Goal: Navigation & Orientation: Find specific page/section

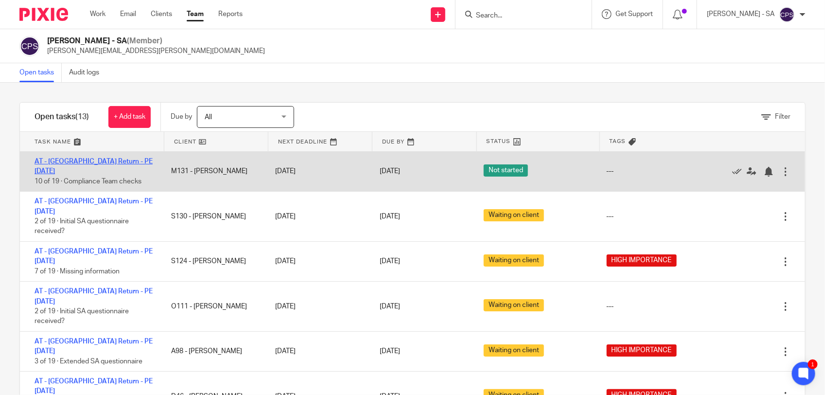
click at [106, 161] on link "AT - [GEOGRAPHIC_DATA] Return - PE [DATE]" at bounding box center [94, 166] width 118 height 17
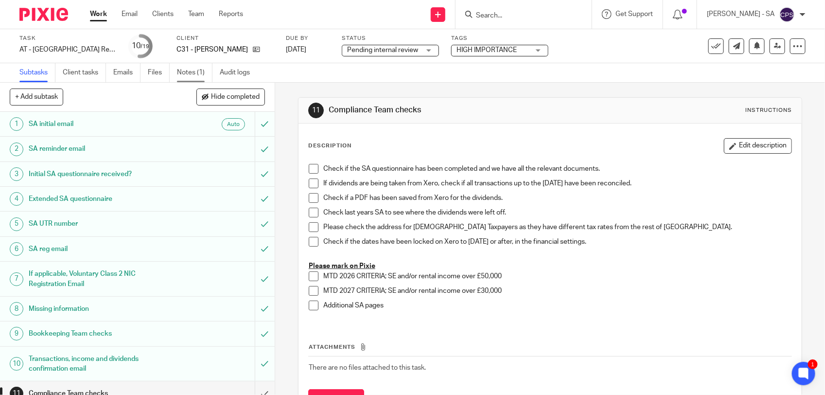
click at [188, 72] on link "Notes (1)" at bounding box center [195, 72] width 36 height 19
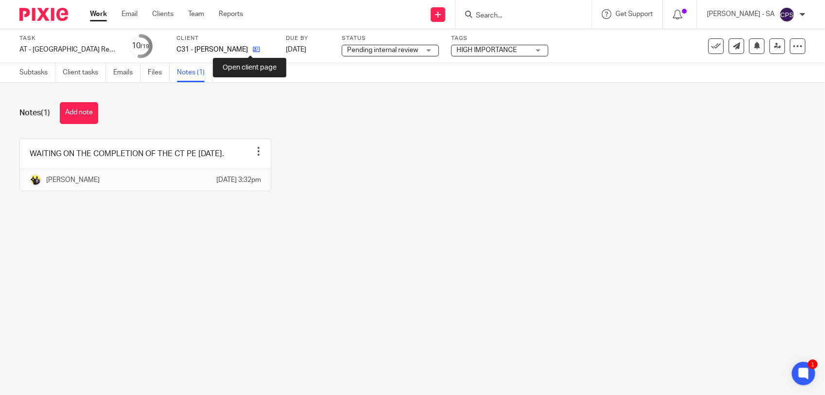
click at [253, 49] on icon at bounding box center [256, 49] width 7 height 7
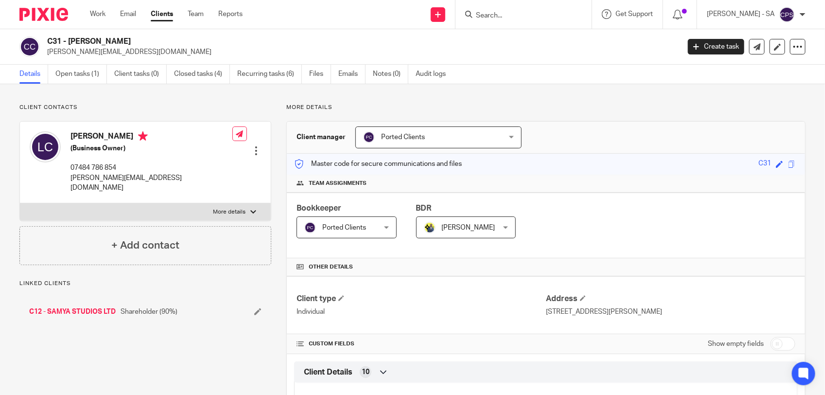
click at [71, 307] on link "C12 - SAMYA STUDIOS LTD" at bounding box center [72, 312] width 87 height 10
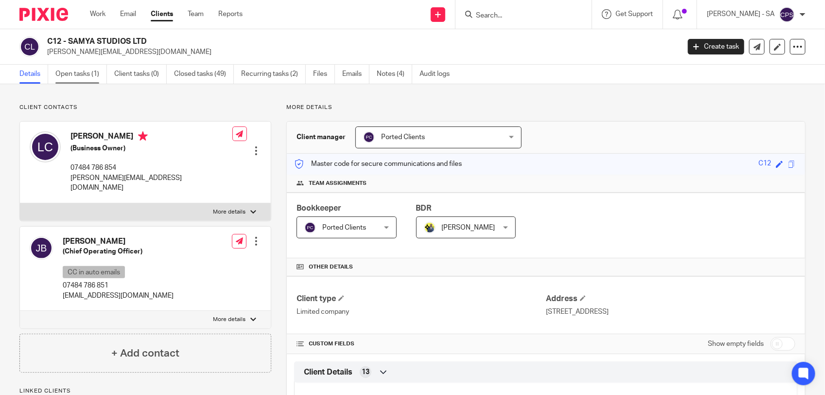
click at [77, 73] on link "Open tasks (1)" at bounding box center [81, 74] width 52 height 19
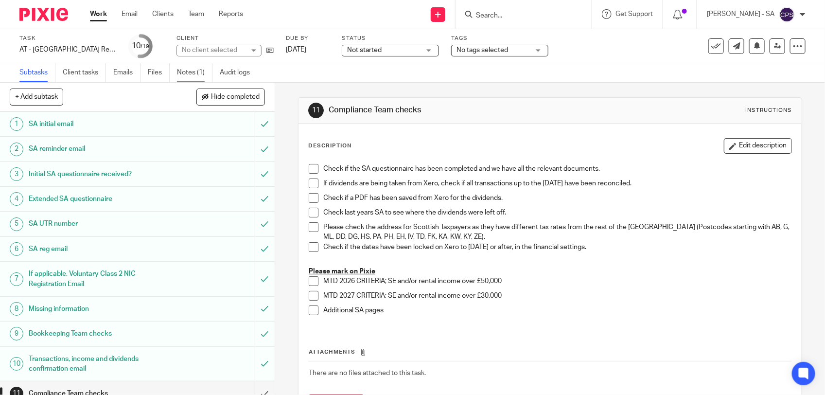
click at [190, 71] on link "Notes (1)" at bounding box center [195, 72] width 36 height 19
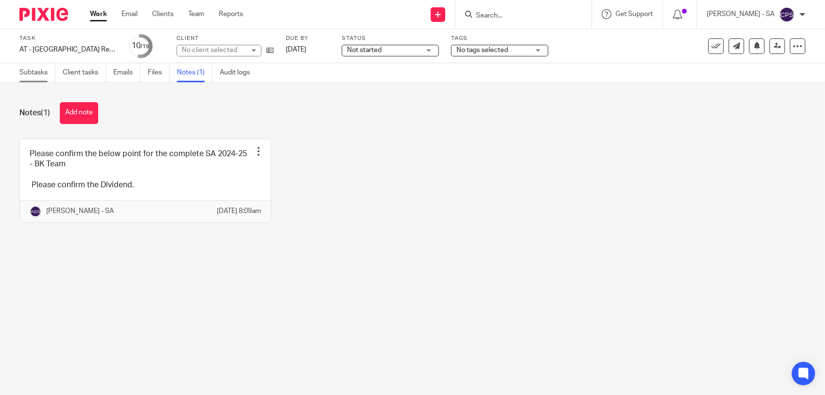
click at [32, 72] on link "Subtasks" at bounding box center [37, 72] width 36 height 19
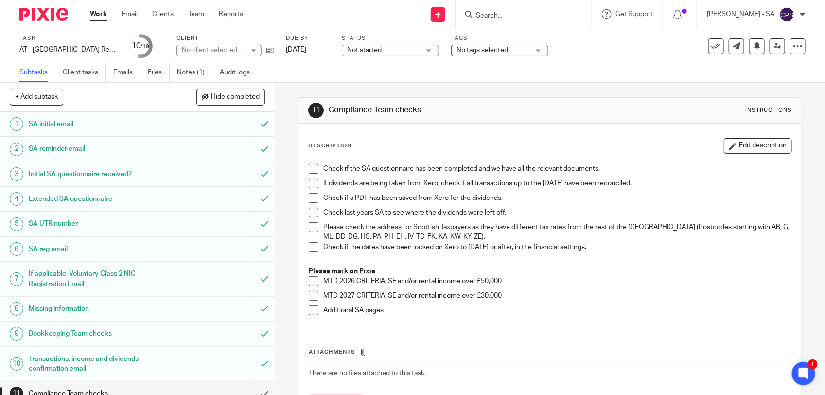
click at [176, 75] on ul "Subtasks Client tasks Emails Files Notes (1) Audit logs" at bounding box center [141, 72] width 245 height 19
click at [184, 74] on link "Notes (1)" at bounding box center [195, 72] width 36 height 19
